Goal: Information Seeking & Learning: Understand process/instructions

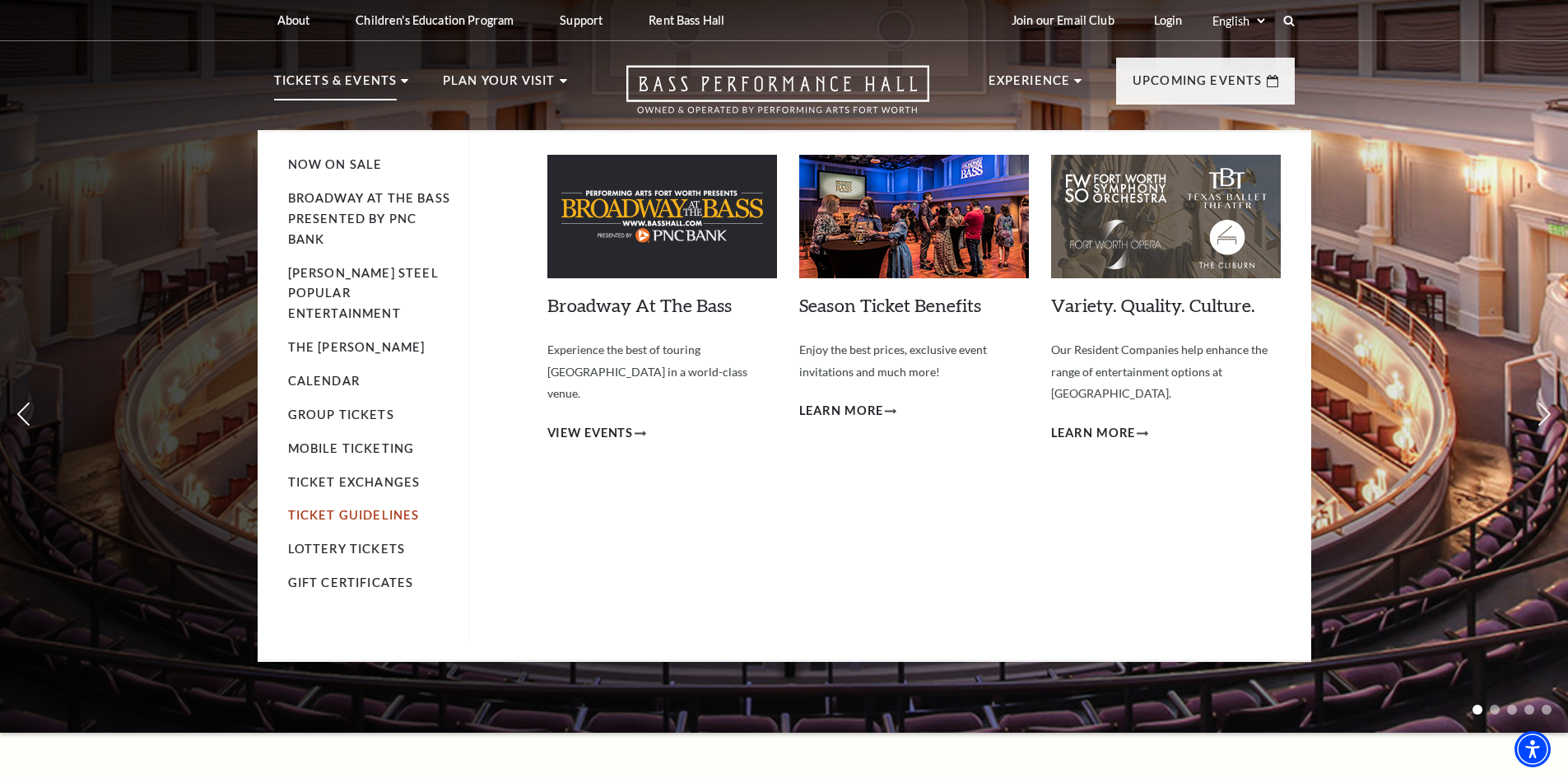
click at [388, 508] on link "Ticket Guidelines" at bounding box center [354, 515] width 132 height 14
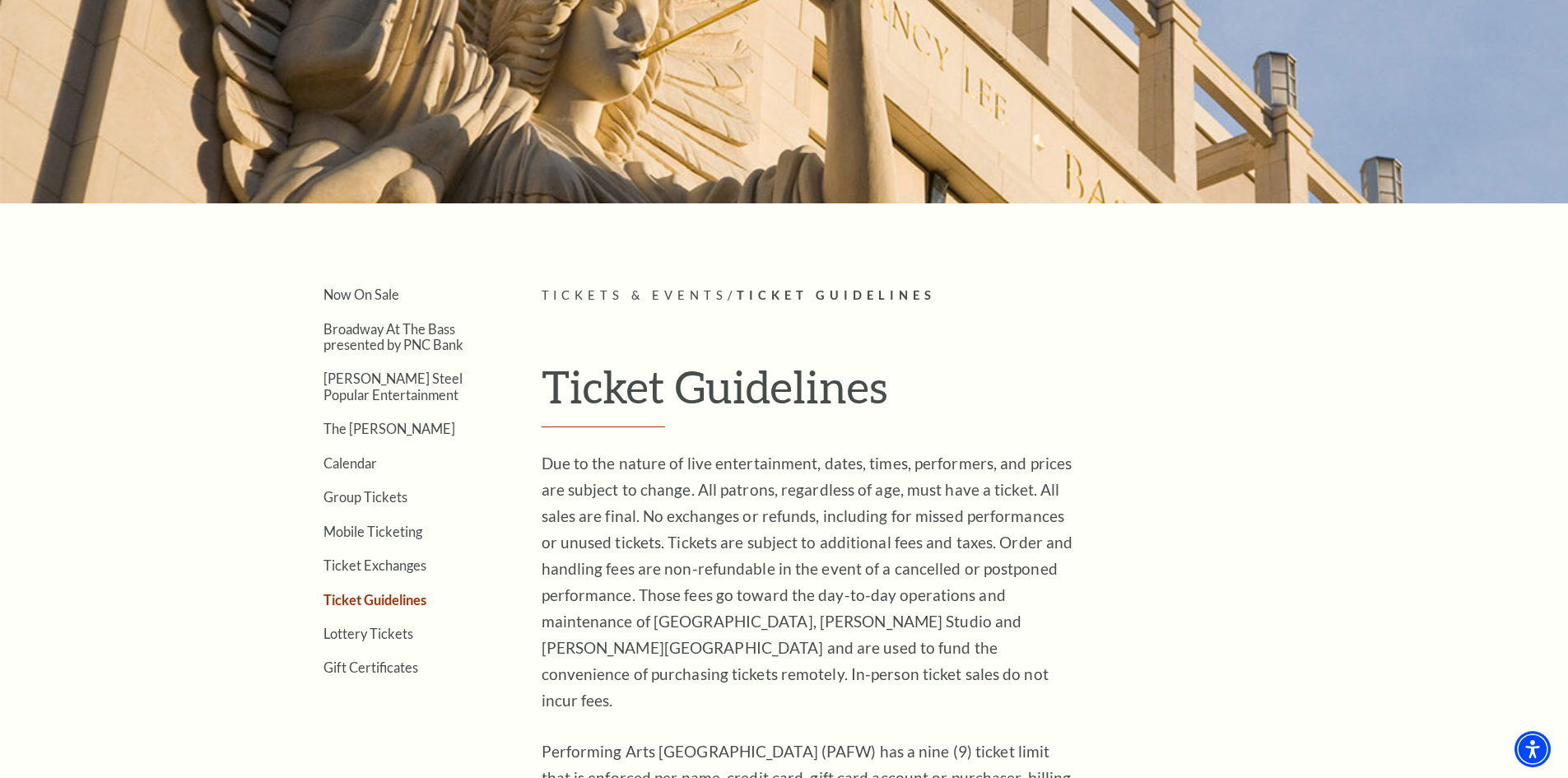
scroll to position [247, 0]
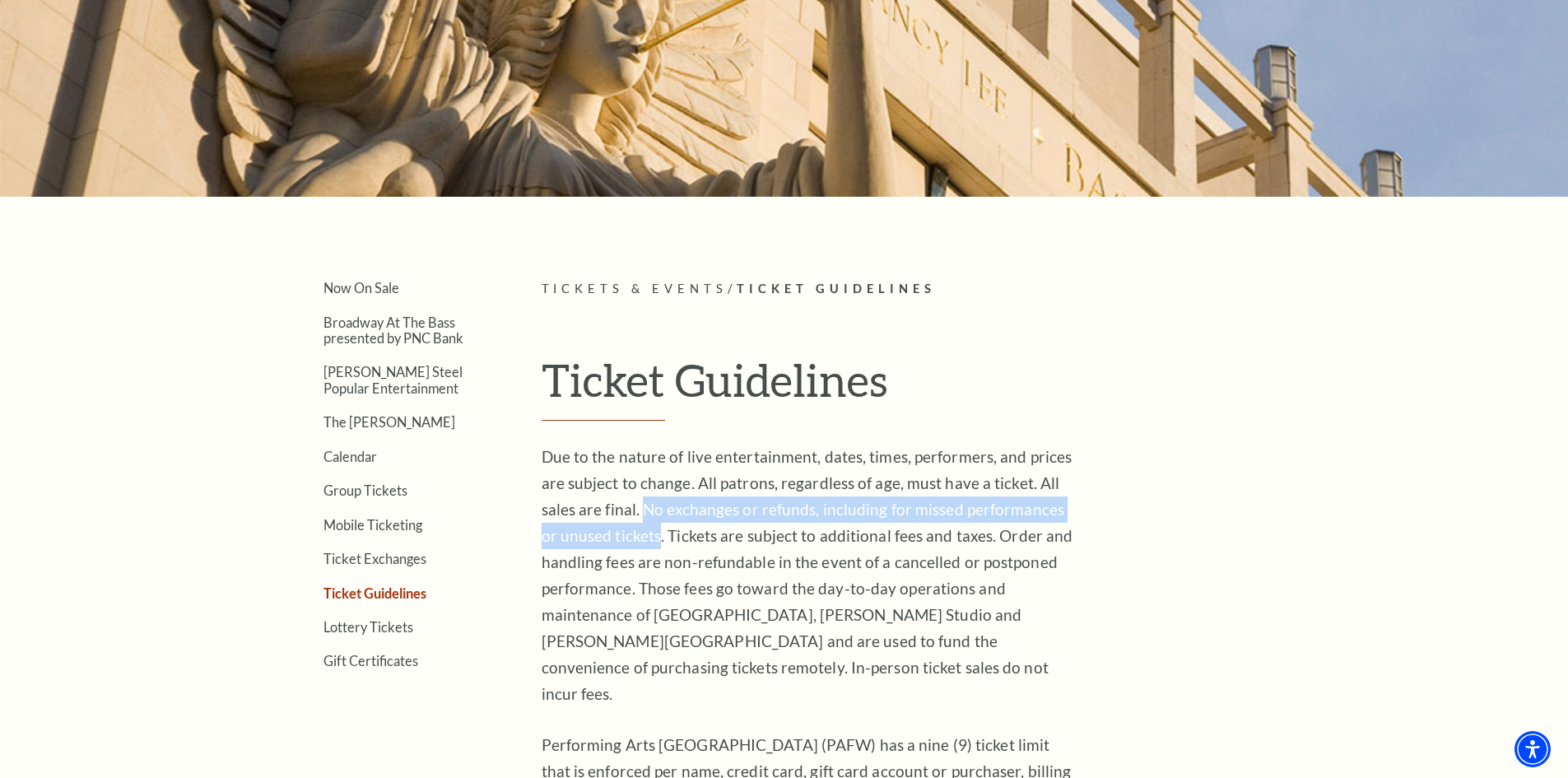
drag, startPoint x: 646, startPoint y: 512, endPoint x: 638, endPoint y: 541, distance: 30.7
click at [638, 541] on span "Due to the nature of live entertainment, dates, times, performers, and prices a…" at bounding box center [807, 575] width 532 height 256
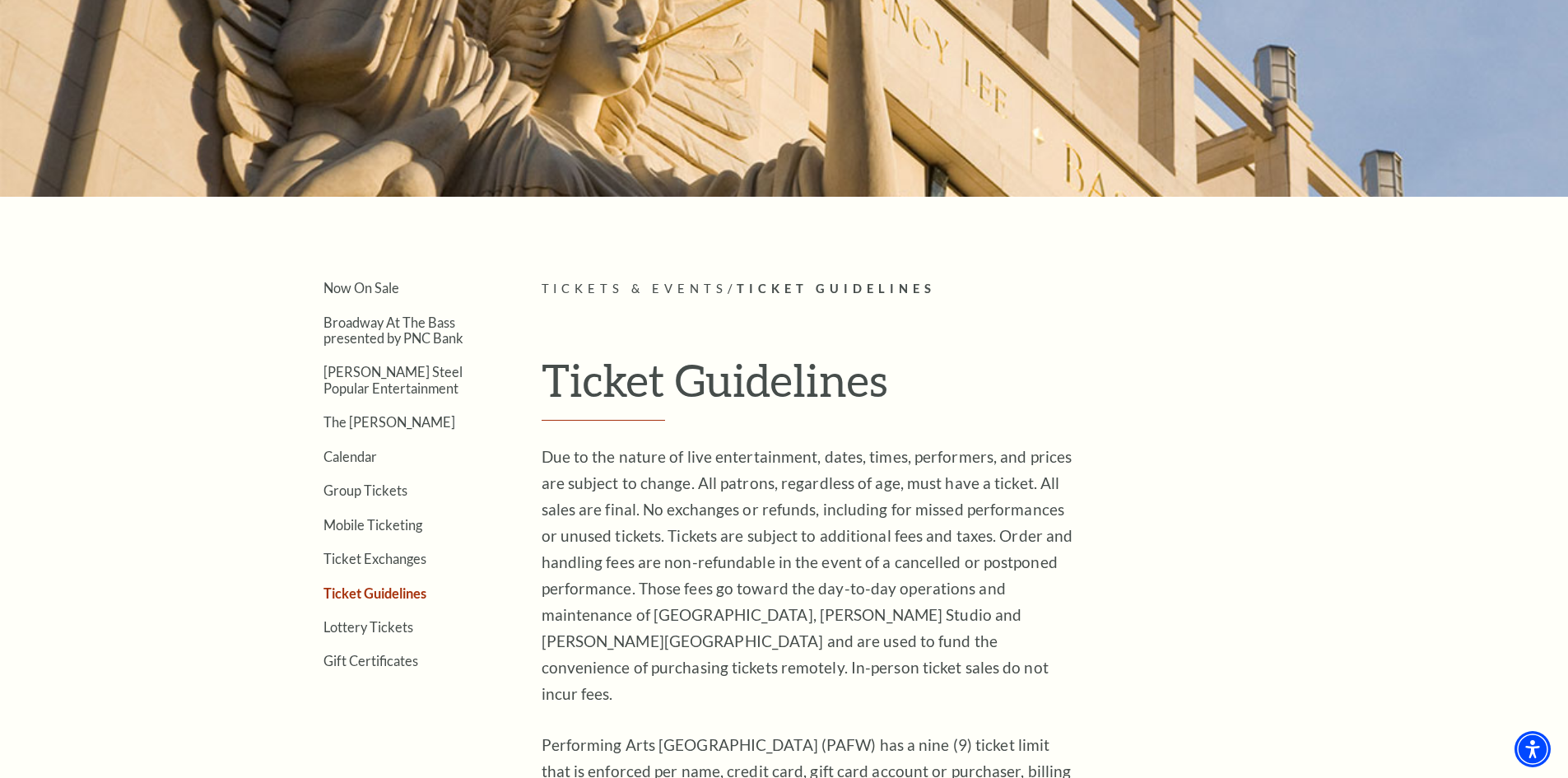
click at [788, 542] on span "Due to the nature of live entertainment, dates, times, performers, and prices a…" at bounding box center [807, 575] width 532 height 256
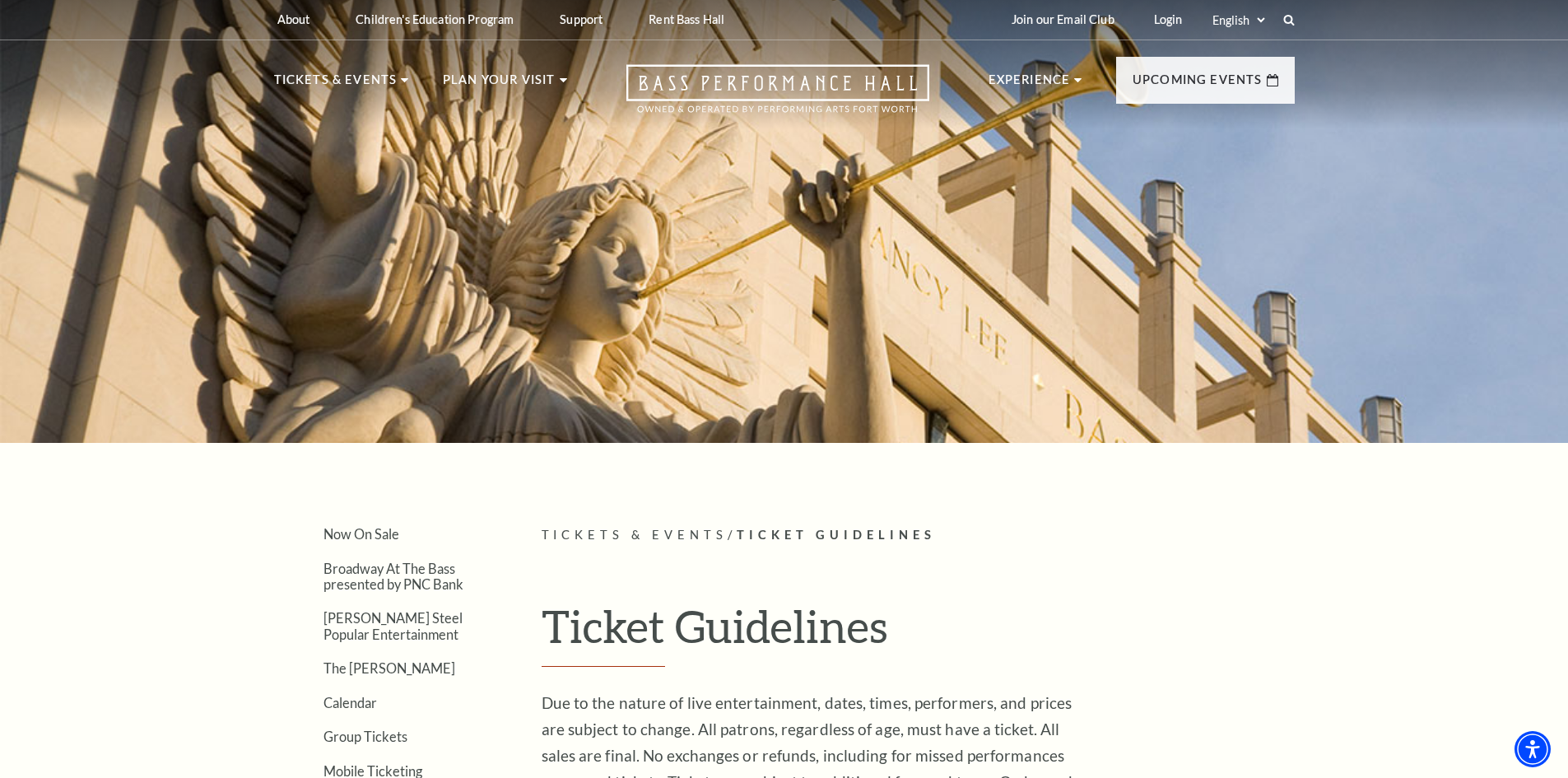
scroll to position [0, 0]
